Goal: Navigation & Orientation: Find specific page/section

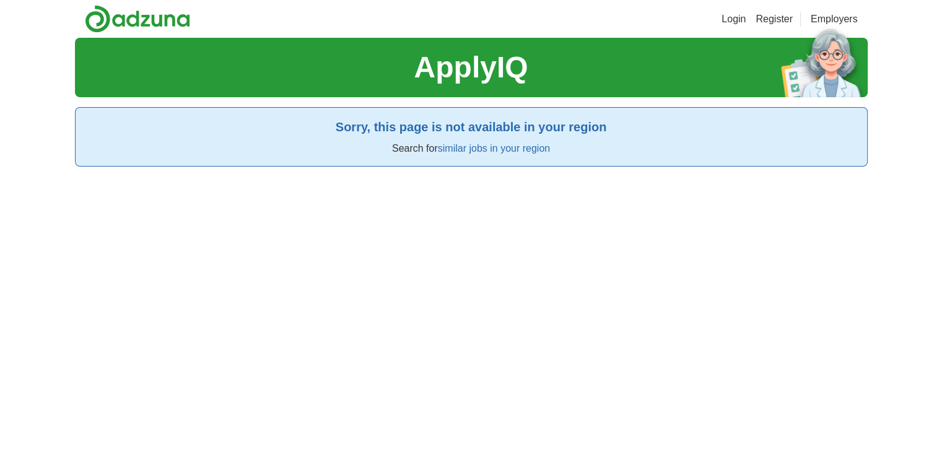
click at [470, 154] on p "Search for similar jobs in your region" at bounding box center [470, 148] width 771 height 15
click at [476, 154] on link "similar jobs in your region" at bounding box center [494, 148] width 112 height 11
